Goal: Check status: Check status

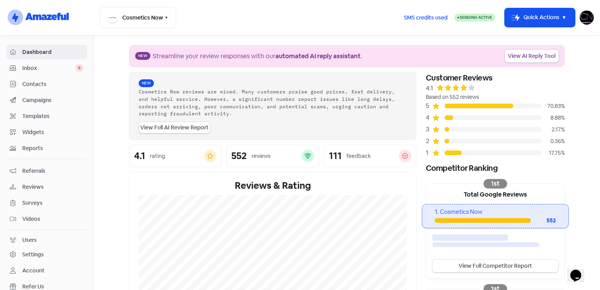
scroll to position [189, 0]
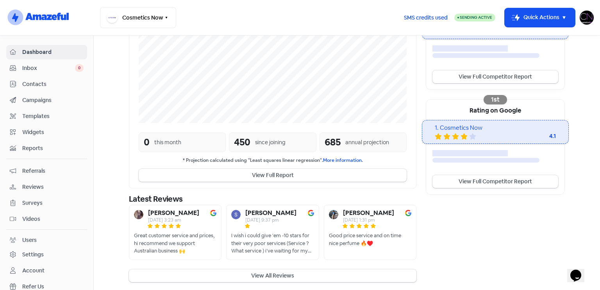
click at [69, 182] on div "Reviews" at bounding box center [47, 186] width 74 height 9
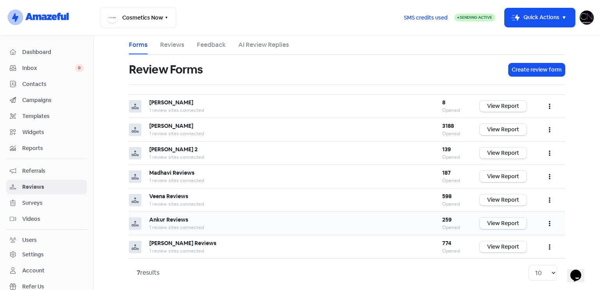
click at [503, 219] on link "View Report" at bounding box center [503, 223] width 47 height 11
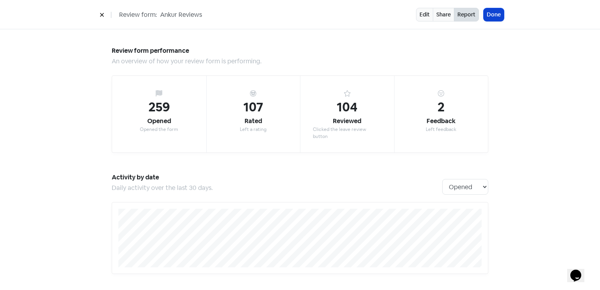
click at [497, 14] on button "Done" at bounding box center [494, 14] width 20 height 13
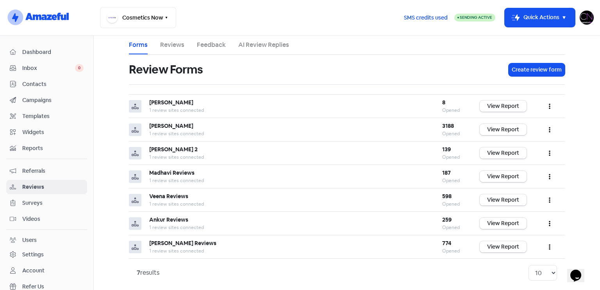
click at [50, 51] on span "Dashboard" at bounding box center [52, 52] width 61 height 8
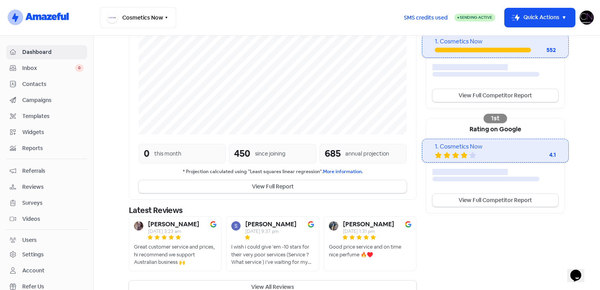
scroll to position [182, 0]
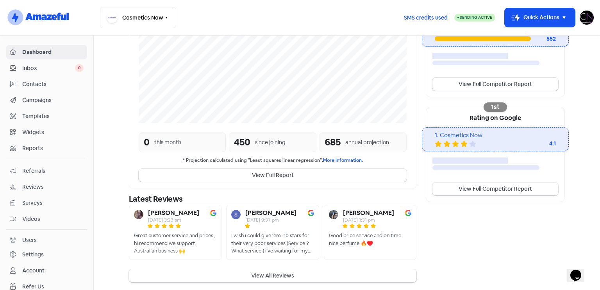
copy b "[PERSON_NAME]"
drag, startPoint x: 146, startPoint y: 211, endPoint x: 203, endPoint y: 212, distance: 57.5
click at [203, 212] on div "[PERSON_NAME] [DATE] 3:23 am" at bounding box center [172, 216] width 76 height 13
copy b "[PERSON_NAME]"
